Goal: Task Accomplishment & Management: Manage account settings

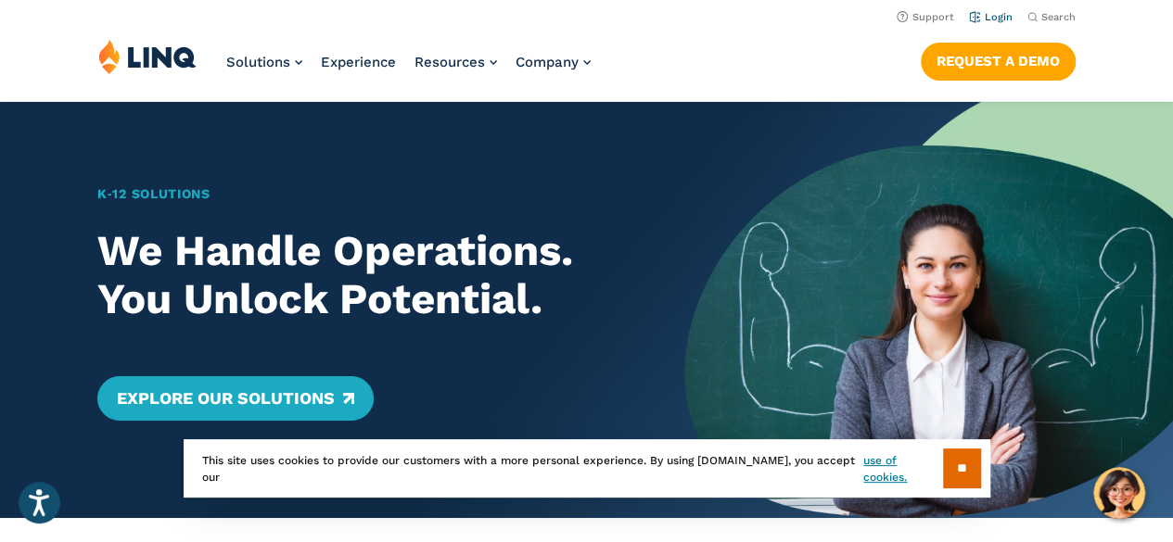
click at [994, 19] on link "Login" at bounding box center [991, 17] width 44 height 12
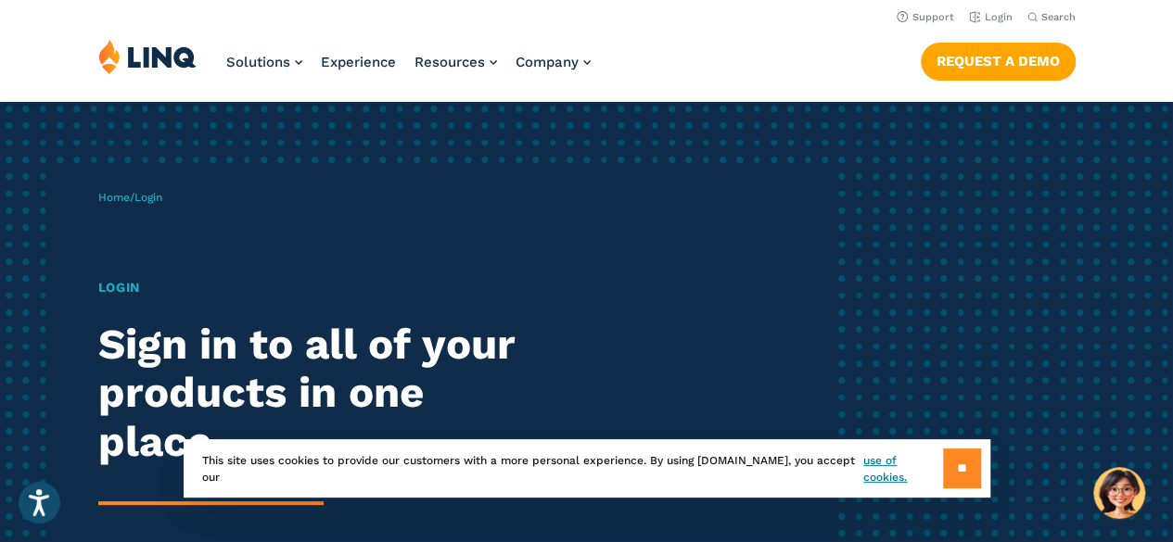
click at [957, 463] on input "**" at bounding box center [962, 469] width 38 height 40
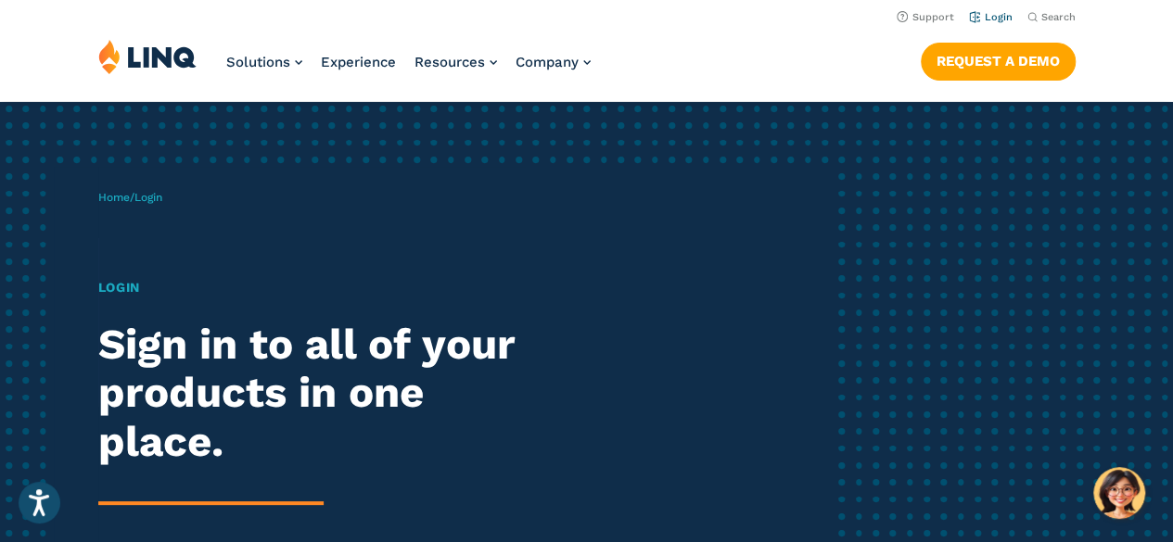
click at [980, 20] on link "Login" at bounding box center [991, 17] width 44 height 12
click at [990, 19] on link "Login" at bounding box center [991, 17] width 44 height 12
